Goal: Information Seeking & Learning: Find specific page/section

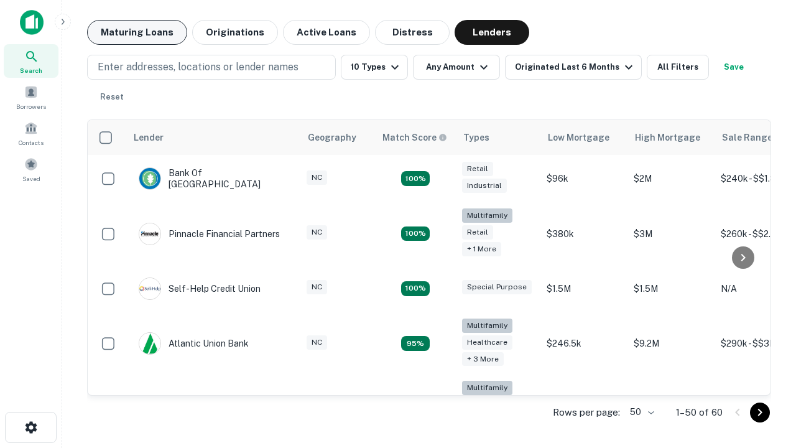
click at [137, 32] on button "Maturing Loans" at bounding box center [137, 32] width 100 height 25
